Goal: Check status: Check status

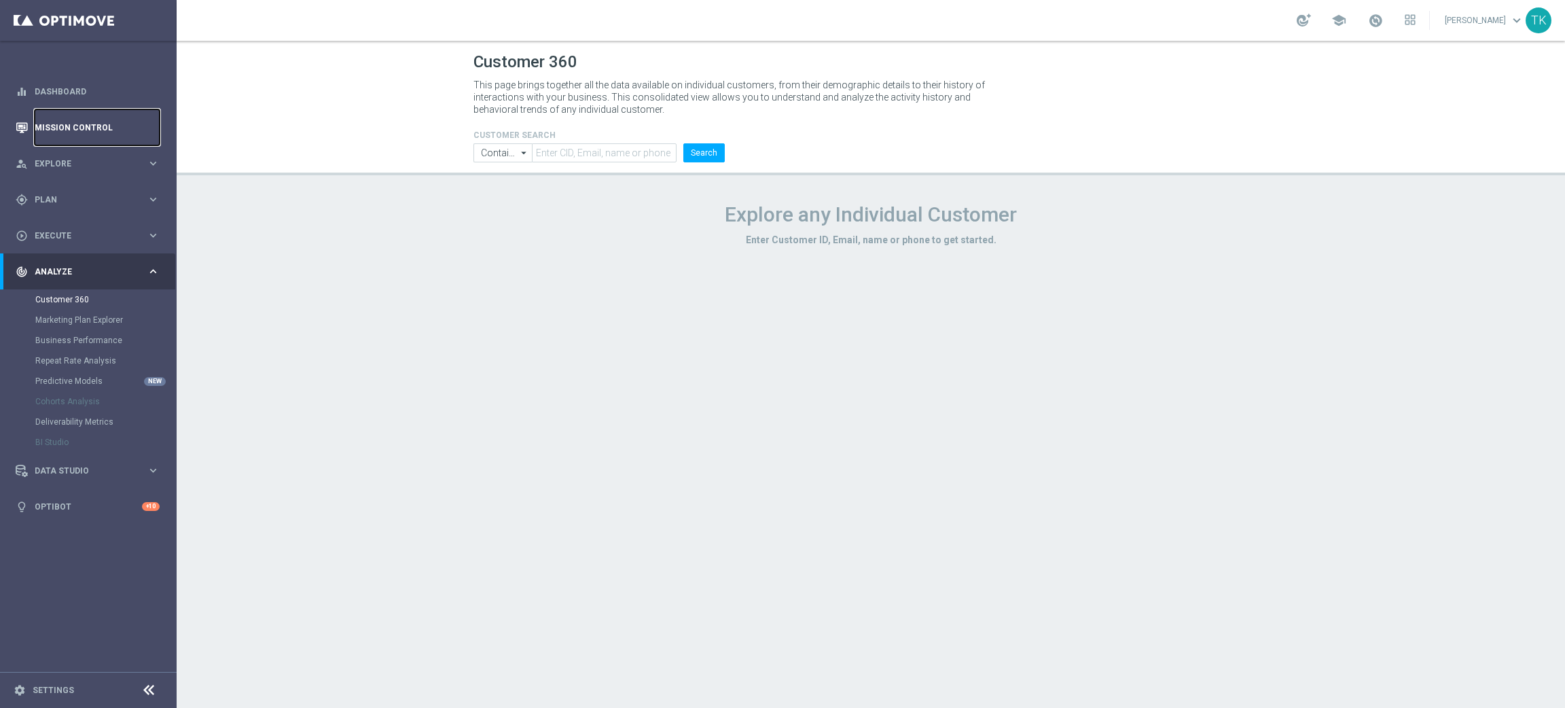
click at [91, 122] on link "Mission Control" at bounding box center [97, 127] width 125 height 36
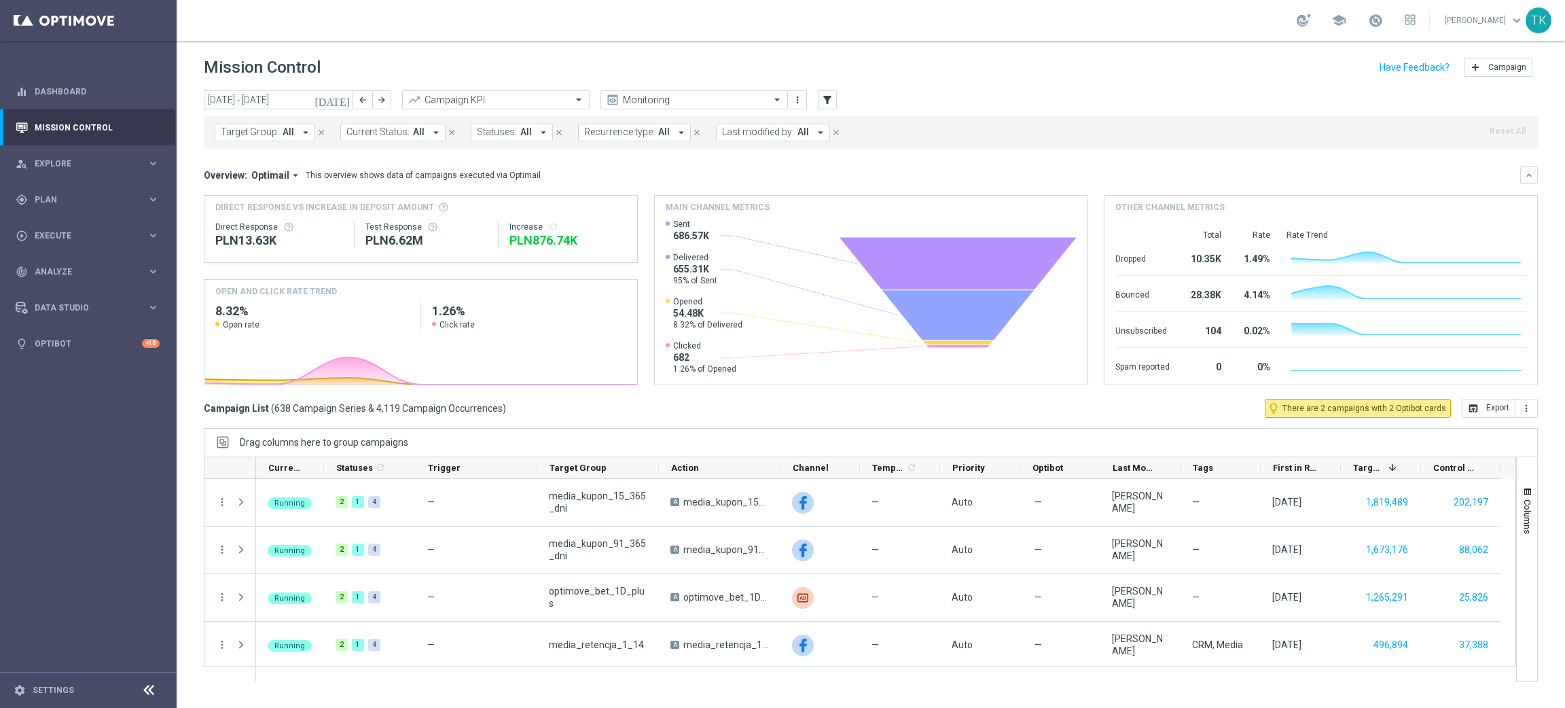
click at [251, 128] on span "Target Group:" at bounding box center [250, 132] width 58 height 12
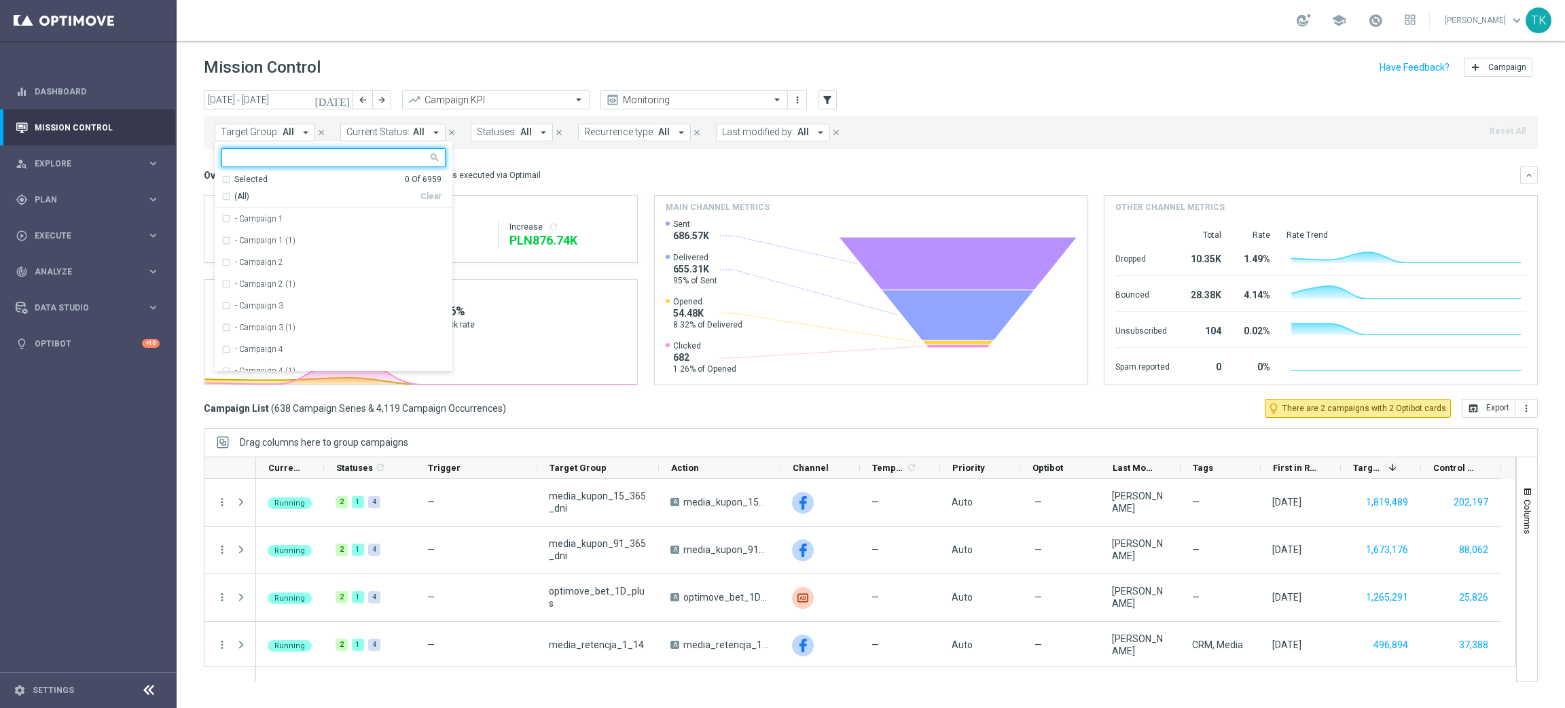
click at [261, 155] on input "text" at bounding box center [328, 158] width 199 height 12
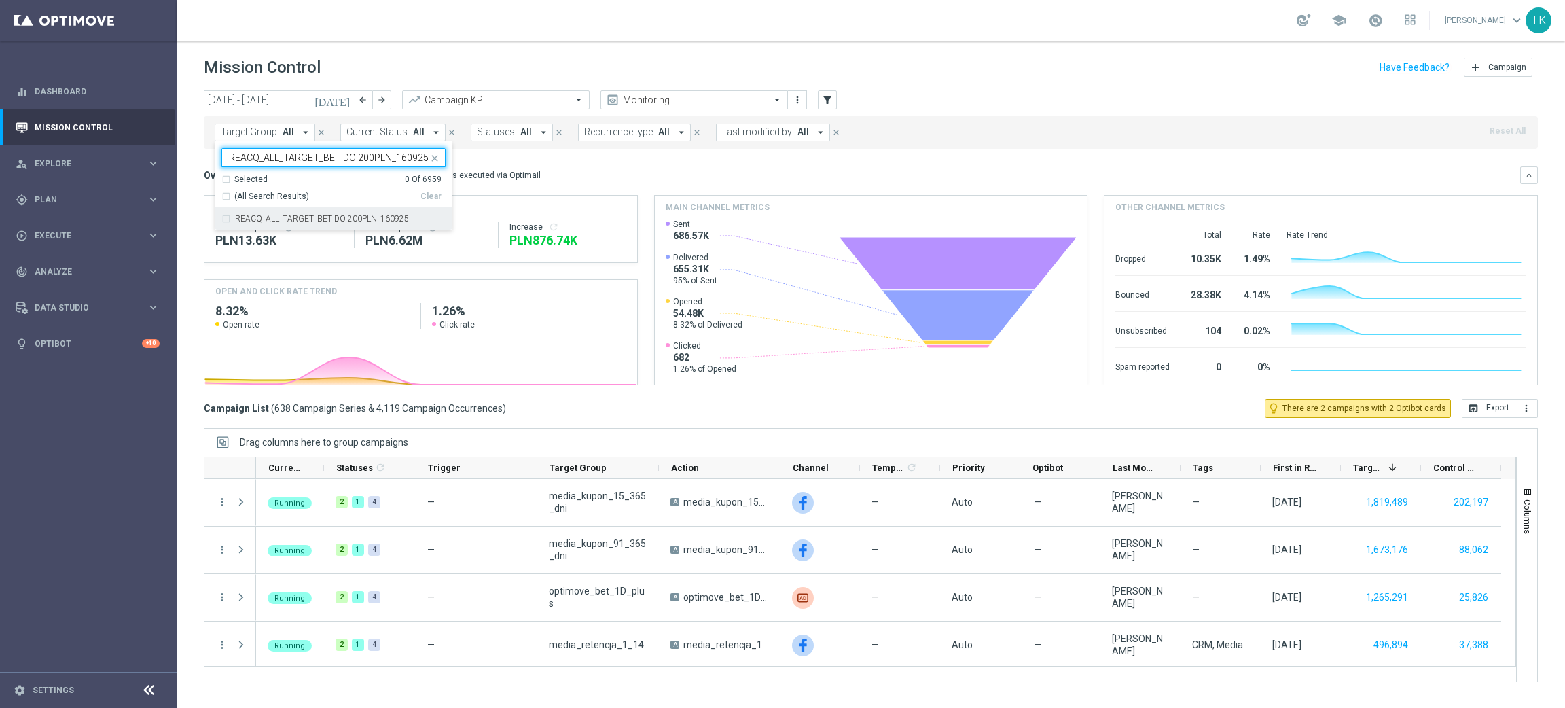
click at [286, 212] on div "REACQ_ALL_TARGET_BET DO 200PLN_160925" at bounding box center [333, 219] width 224 height 22
type input "REACQ_ALL_TARGET_BET DO 200PLN_160925"
click at [185, 162] on div "[DATE] [DATE] - [DATE] arrow_back arrow_forward Campaign KPI trending_up Monito…" at bounding box center [871, 392] width 1388 height 605
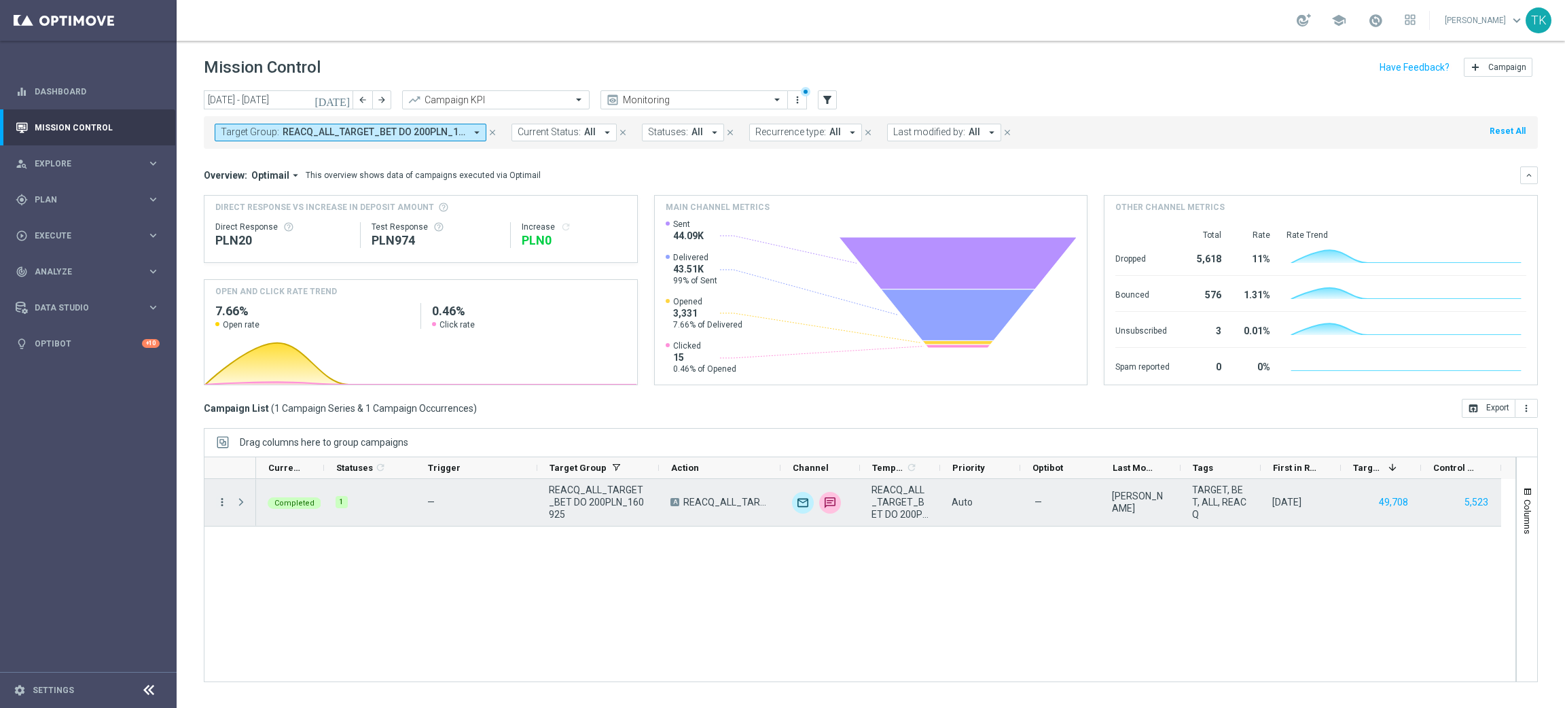
click at [225, 503] on icon "more_vert" at bounding box center [222, 502] width 12 height 12
click at [271, 530] on span "Campaign Metrics" at bounding box center [284, 530] width 71 height 10
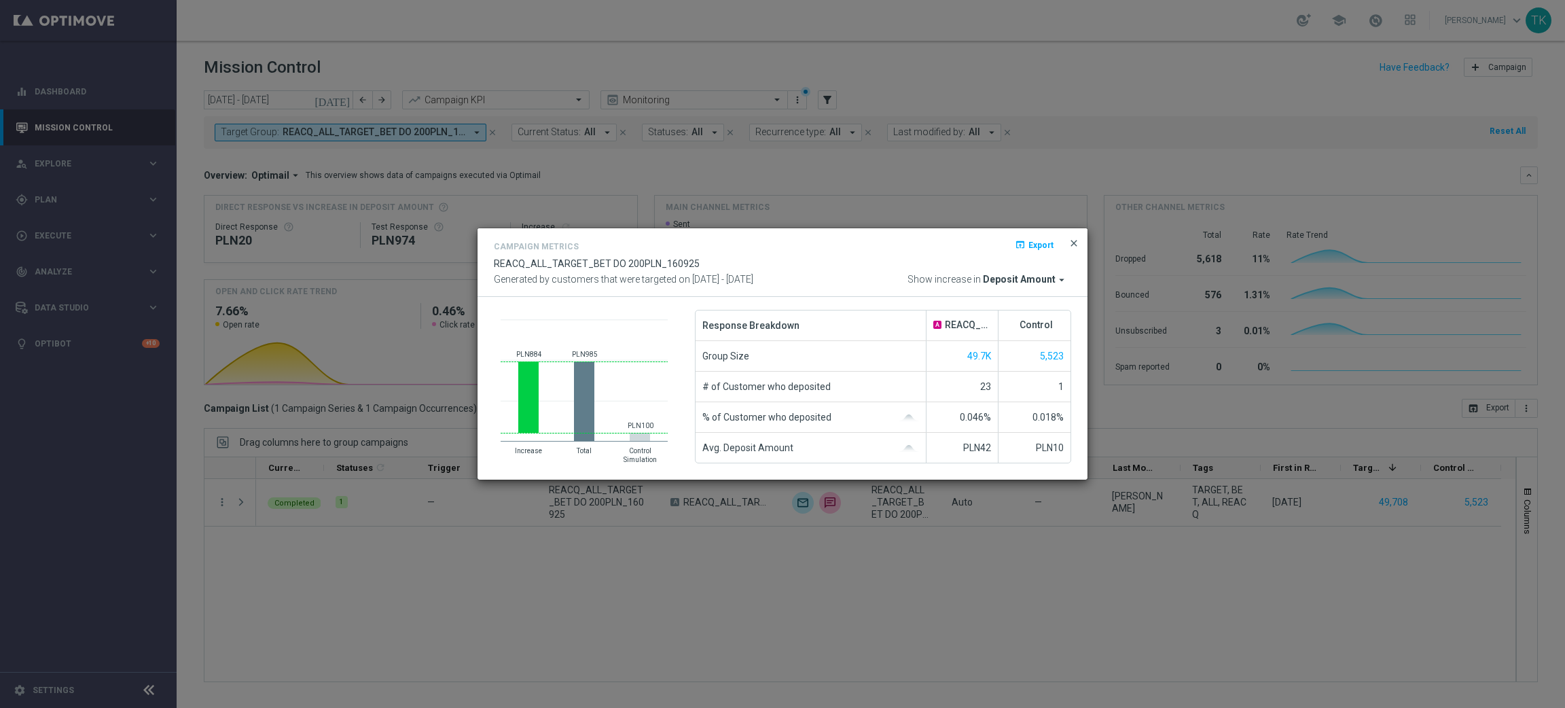
click at [1074, 240] on span "close" at bounding box center [1073, 243] width 11 height 11
